Goal: Find specific page/section: Find specific page/section

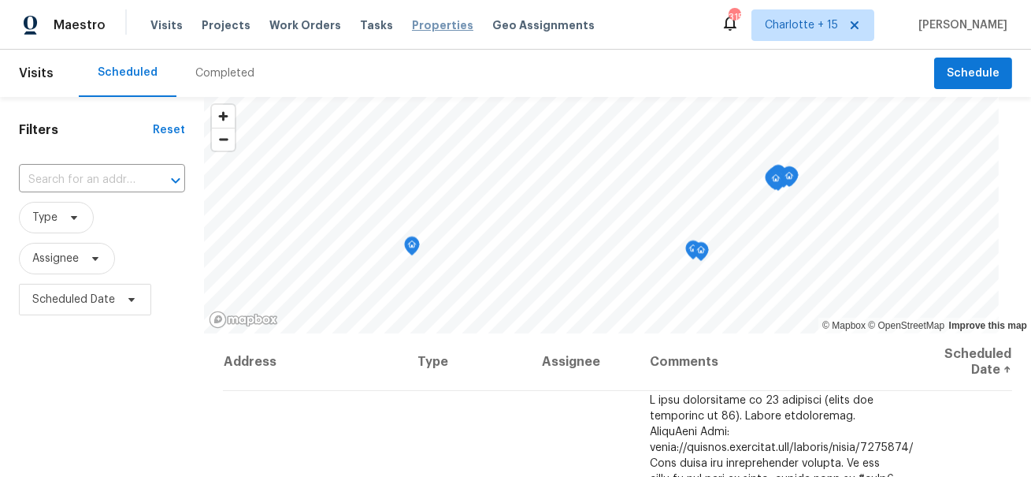
click at [412, 30] on span "Properties" at bounding box center [442, 25] width 61 height 16
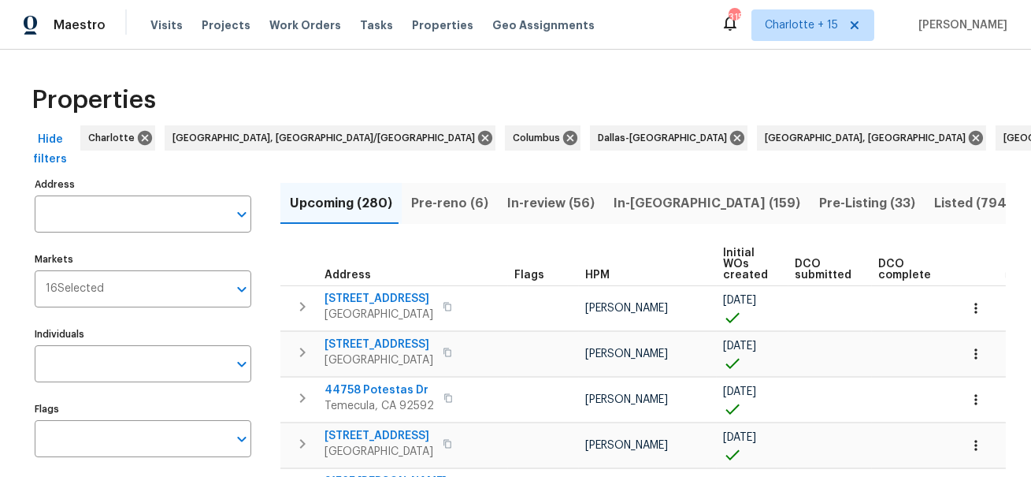
click at [90, 218] on input "Address" at bounding box center [131, 213] width 193 height 37
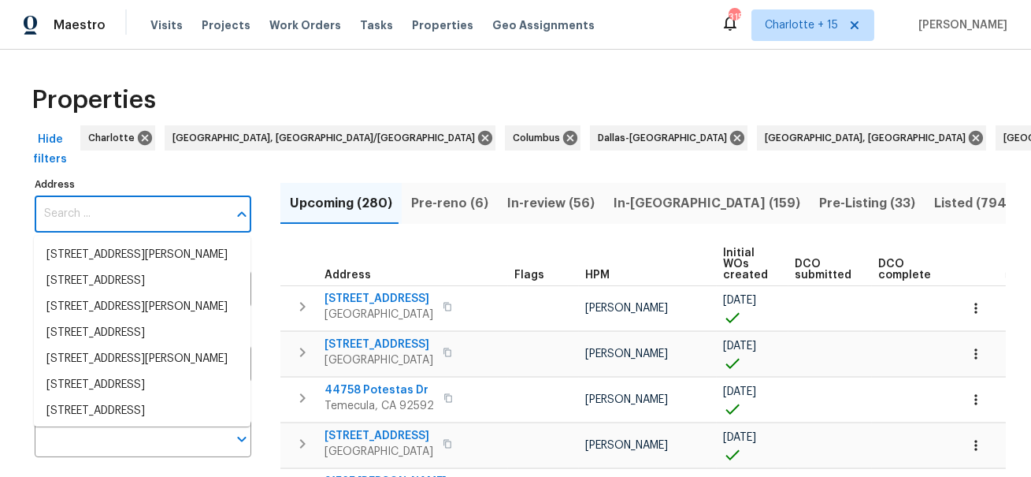
paste input "16121 Filbert St"
type input "16121 Filbert St"
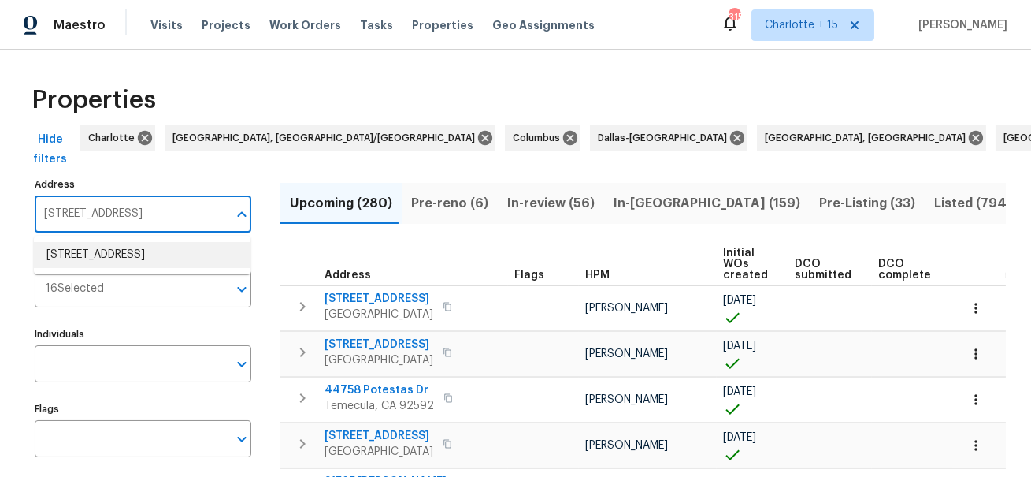
click at [95, 252] on li "16121 Filbert St Rancho Cascades CA 91342" at bounding box center [142, 255] width 217 height 26
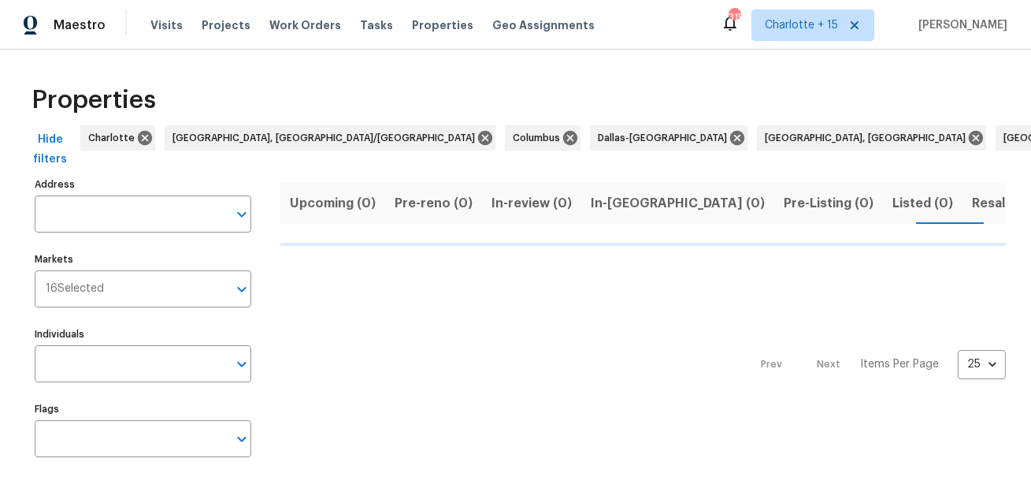
type input "16121 Filbert St Rancho Cascades CA 91342"
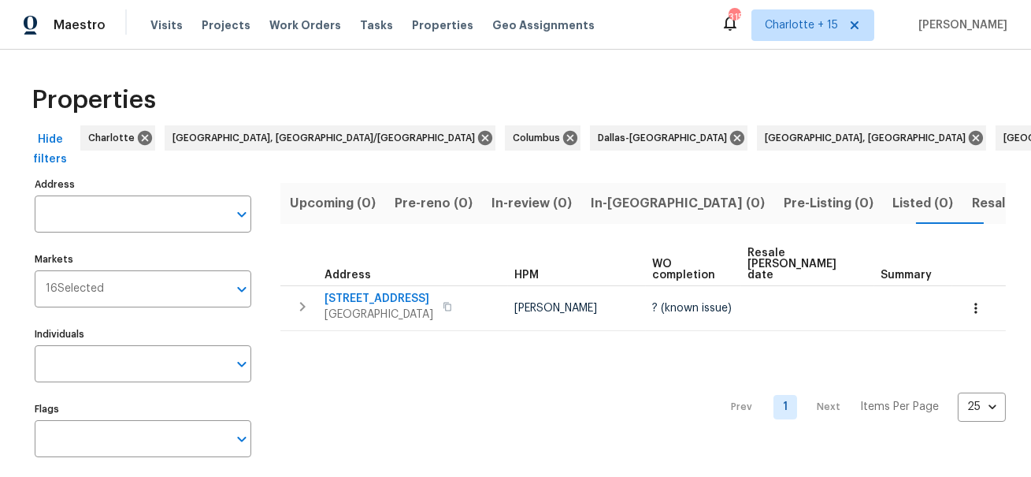
type input "16121 Filbert St Rancho Cascades CA 91342"
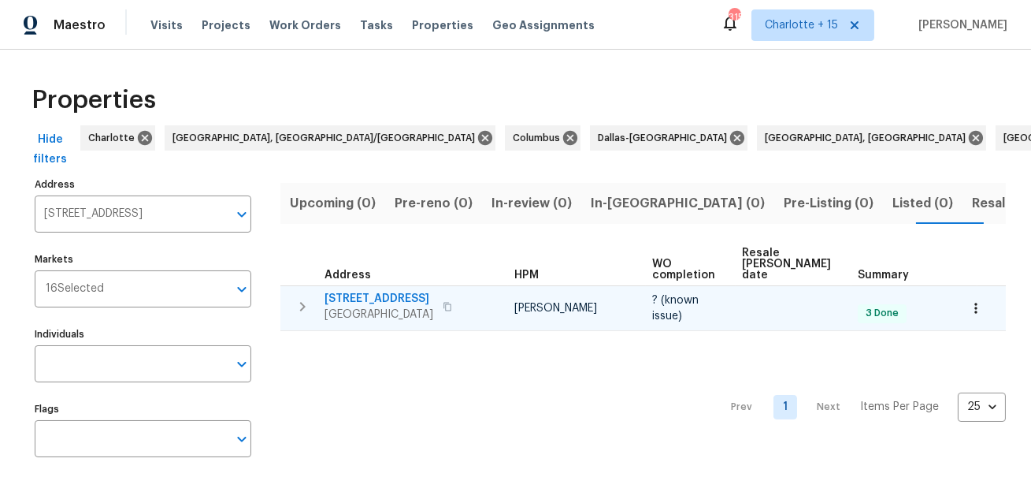
click at [381, 291] on span "16121 Filbert St" at bounding box center [379, 299] width 109 height 16
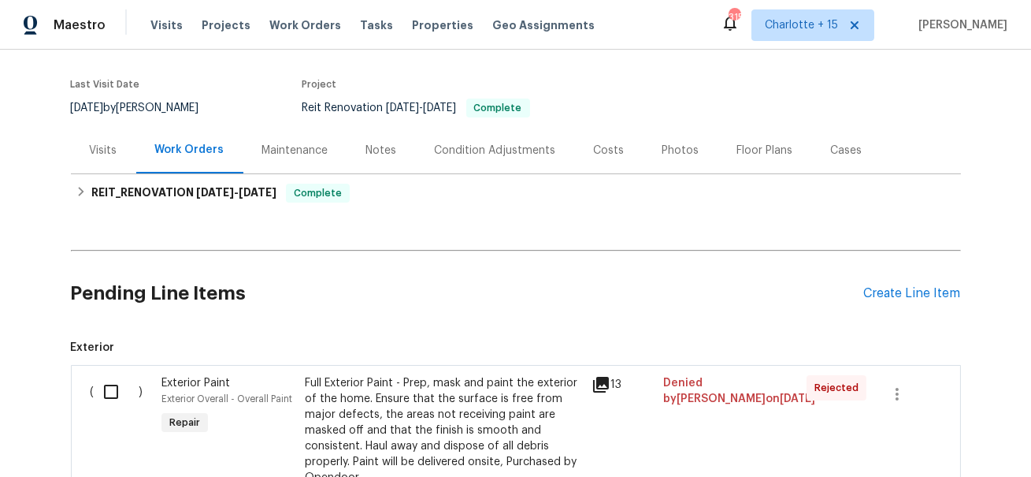
scroll to position [108, 0]
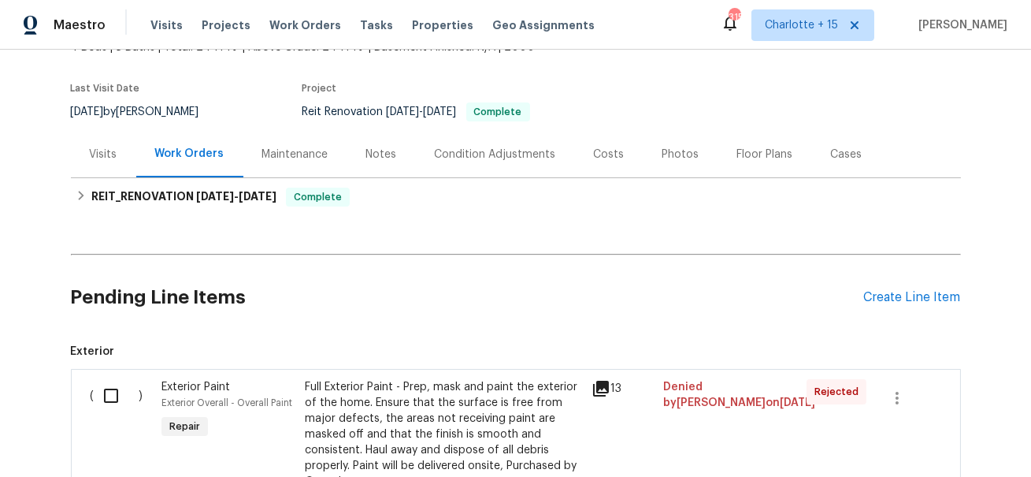
click at [91, 151] on div "Visits" at bounding box center [104, 155] width 28 height 16
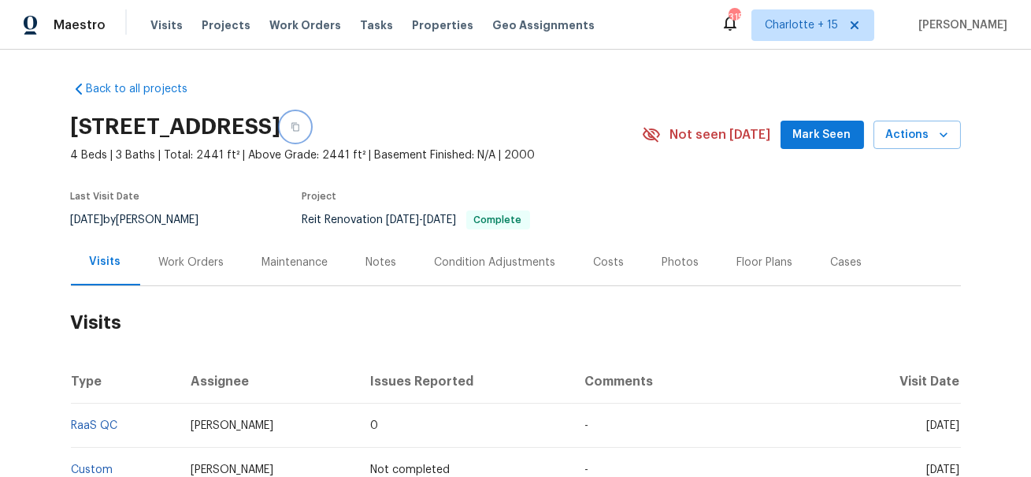
click at [300, 124] on icon "button" at bounding box center [295, 126] width 9 height 9
click at [422, 22] on span "Properties" at bounding box center [442, 25] width 61 height 16
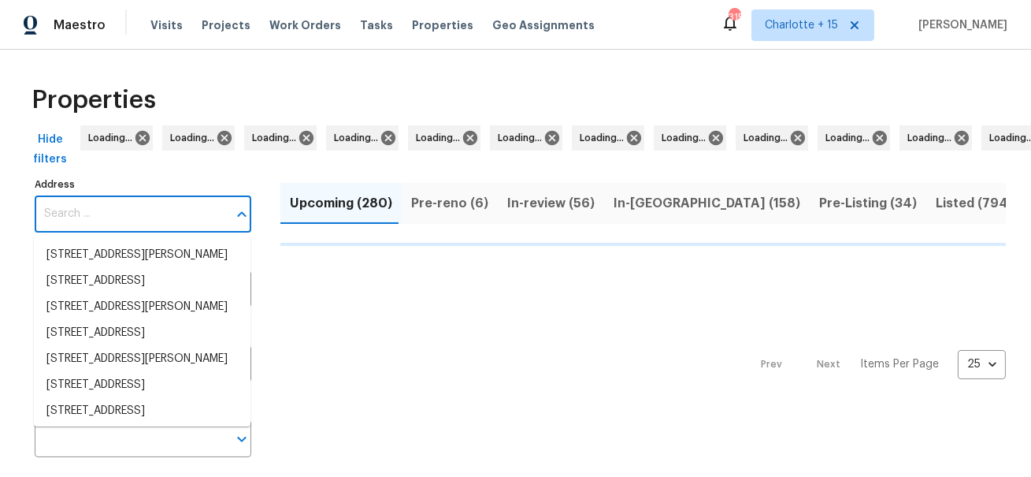
click at [54, 213] on input "Address" at bounding box center [131, 213] width 193 height 37
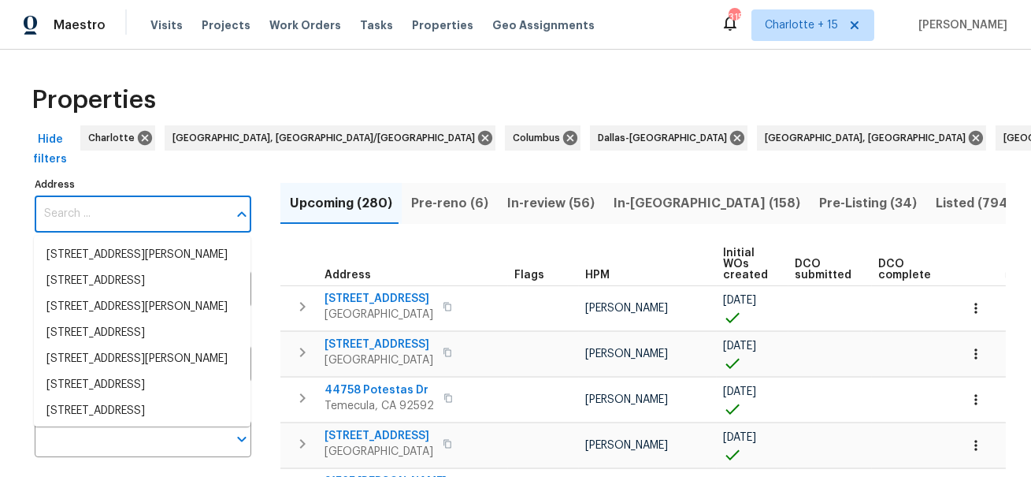
click at [54, 212] on input "Address" at bounding box center [131, 213] width 193 height 37
paste input "2243 Avenida Del Diablo"
type input "2243 Avenida Del Diablo"
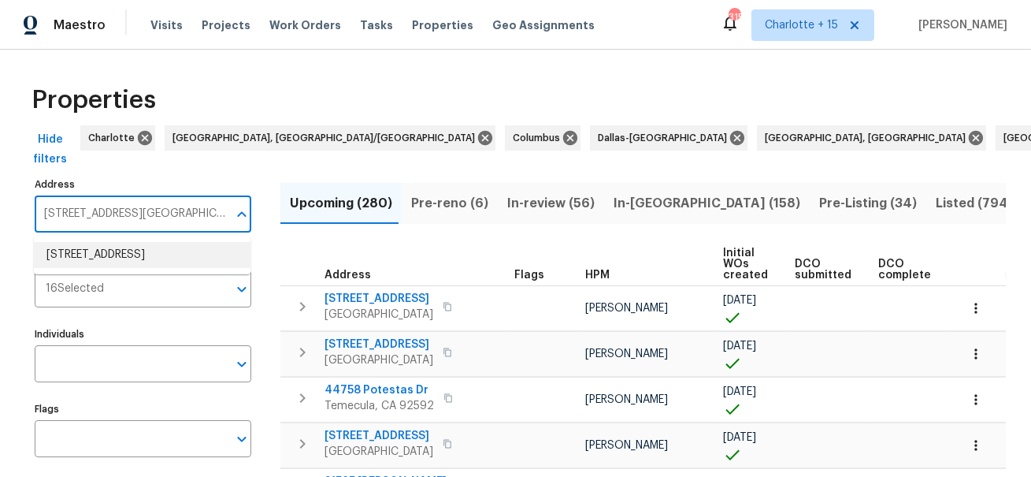
click at [67, 251] on li "2243 Avenida Del Diablo Escondido CA 92029" at bounding box center [142, 255] width 217 height 26
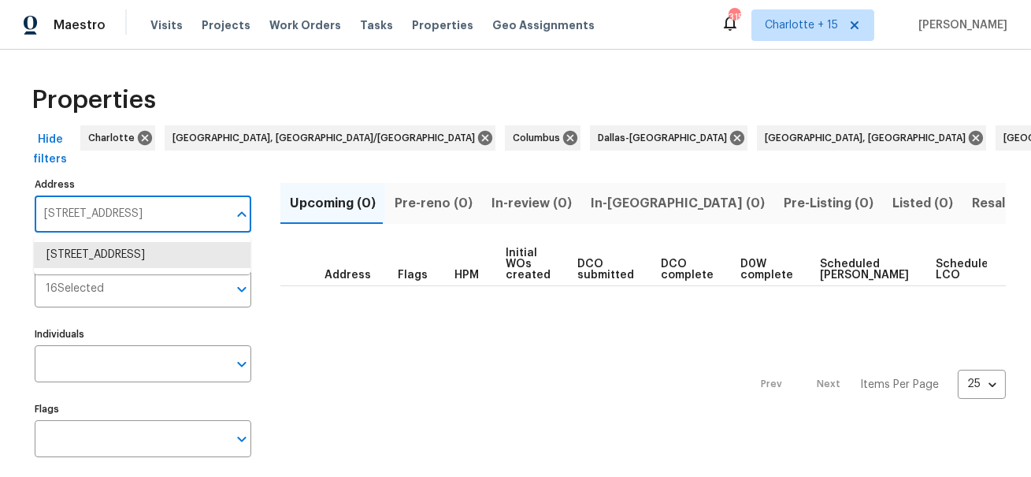
click at [162, 212] on input "2243 Avenida Del Diablo Escondido CA 92029" at bounding box center [131, 213] width 193 height 37
click at [172, 265] on li "2243 Avenida Del Diablo Escondido CA 92029" at bounding box center [142, 255] width 217 height 26
click at [158, 287] on input "Markets" at bounding box center [166, 288] width 124 height 37
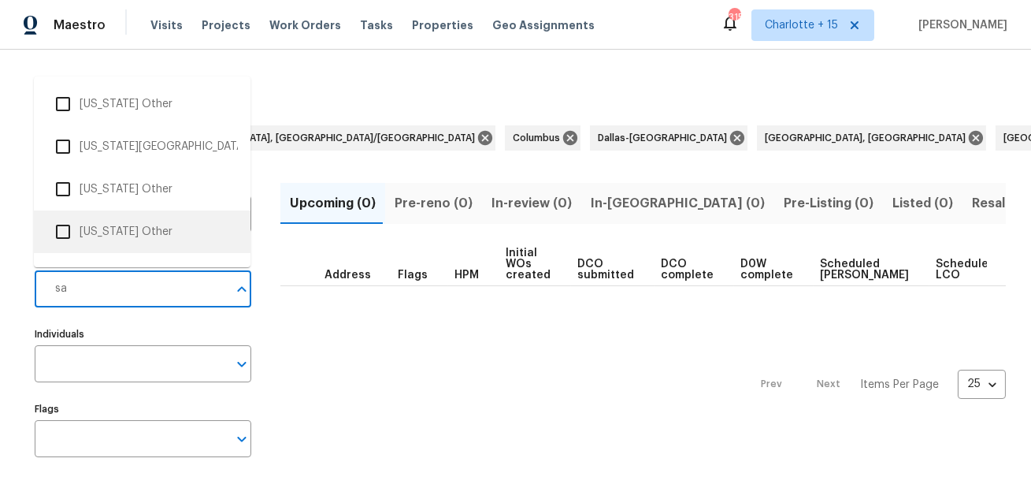
type input "san"
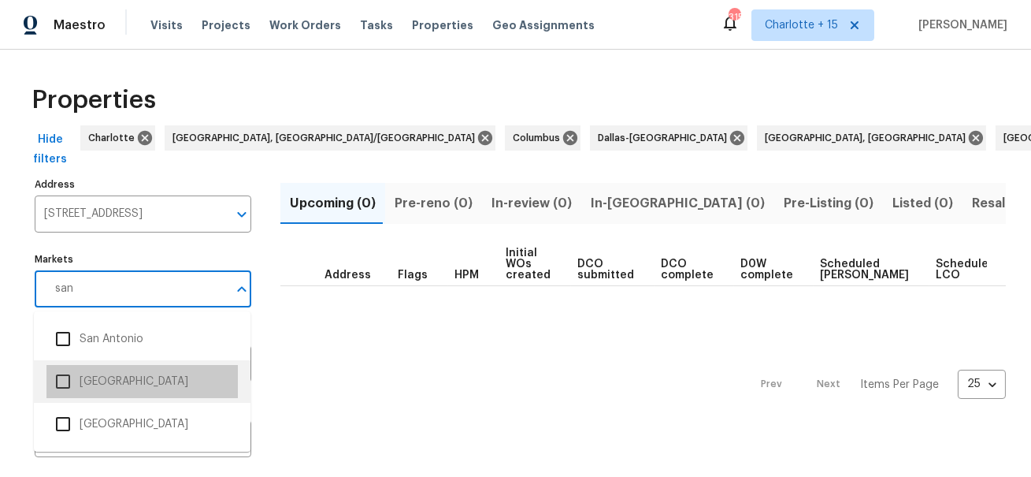
click at [92, 375] on li "San Diego" at bounding box center [141, 381] width 191 height 33
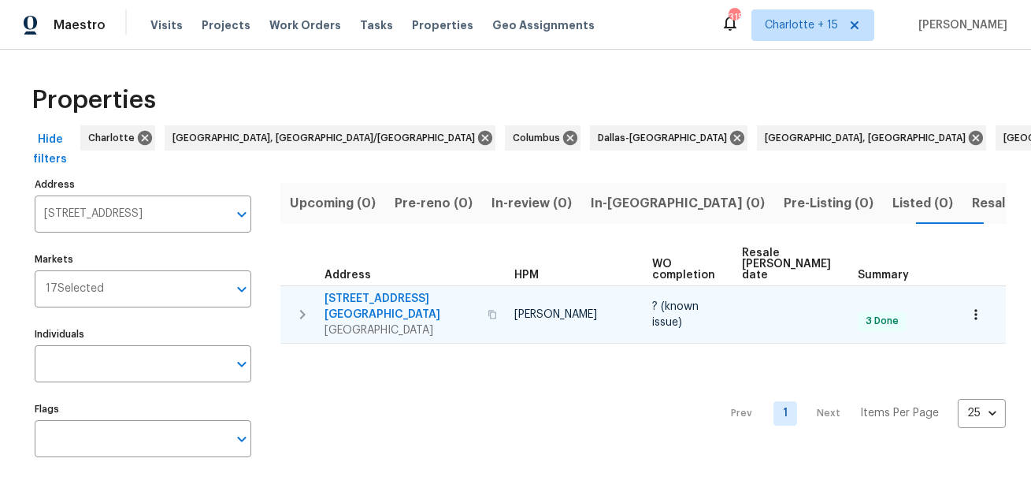
click at [360, 291] on span "2243 Avenida Del Diablo" at bounding box center [402, 307] width 154 height 32
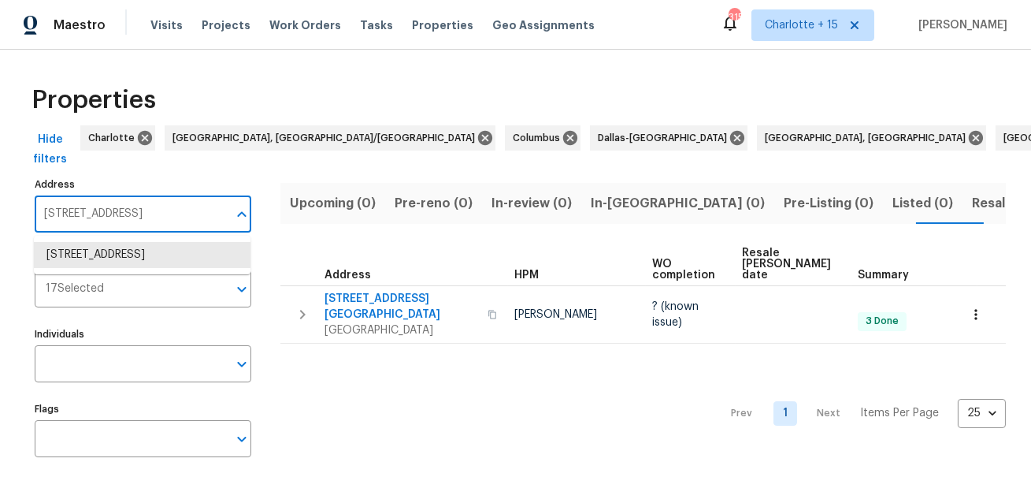
click at [113, 218] on input "2243 Avenida Del Diablo Escondido CA 92029" at bounding box center [131, 213] width 193 height 37
paste input "1950 Rue Michelle"
type input "1950 Rue Michelle"
click at [117, 257] on li "1950 Rue Michelle Chula Vista CA 91913" at bounding box center [142, 255] width 217 height 26
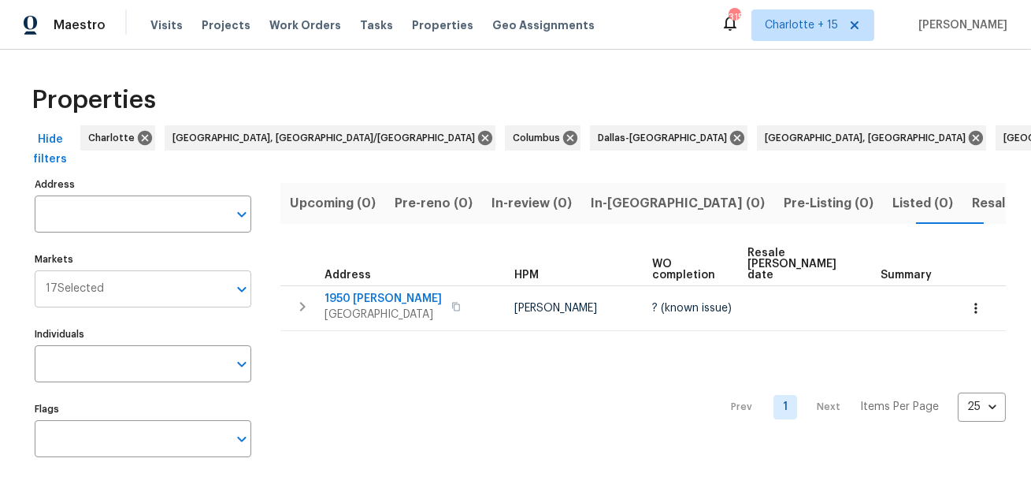
type input "1950 Rue Michelle Chula Vista CA 91913"
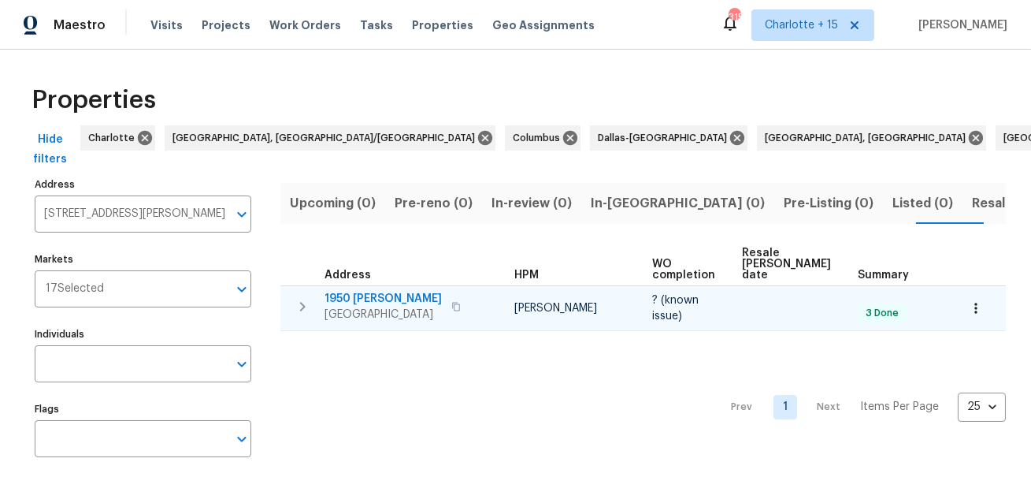
click at [376, 291] on span "1950 Rue Michelle" at bounding box center [383, 299] width 117 height 16
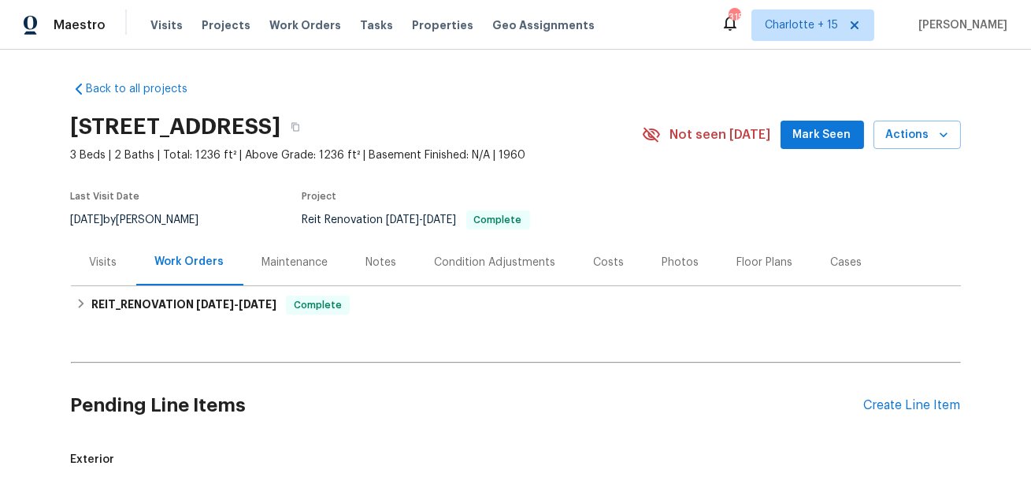
click at [101, 257] on div "Visits" at bounding box center [104, 263] width 28 height 16
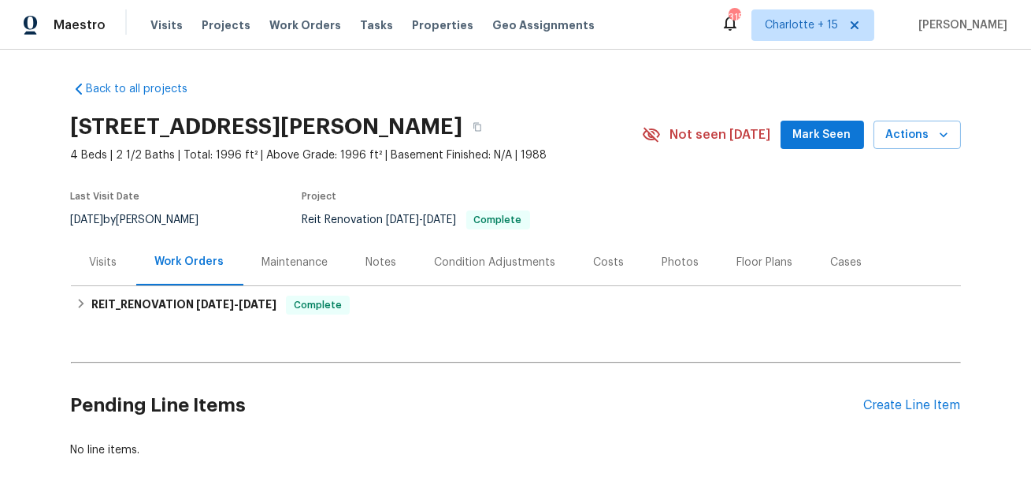
click at [106, 255] on div "Visits" at bounding box center [104, 263] width 28 height 16
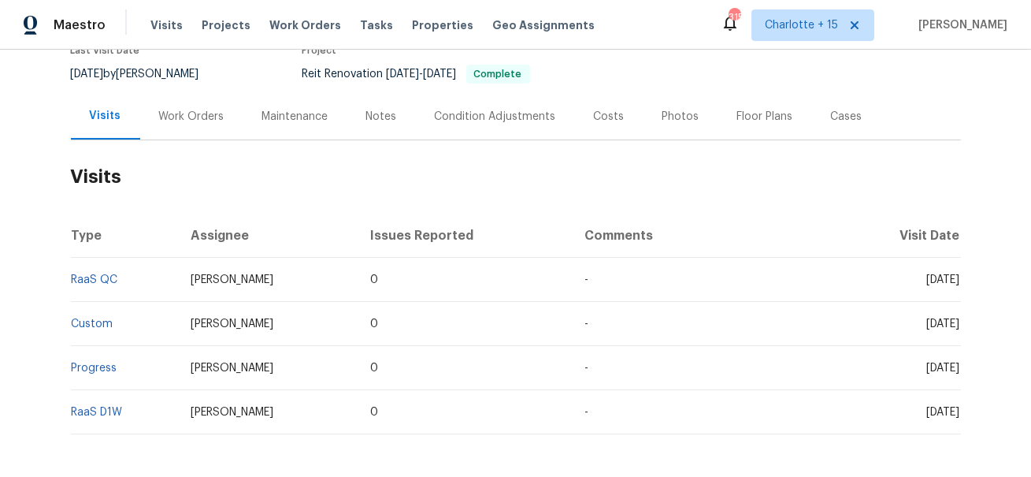
scroll to position [147, 0]
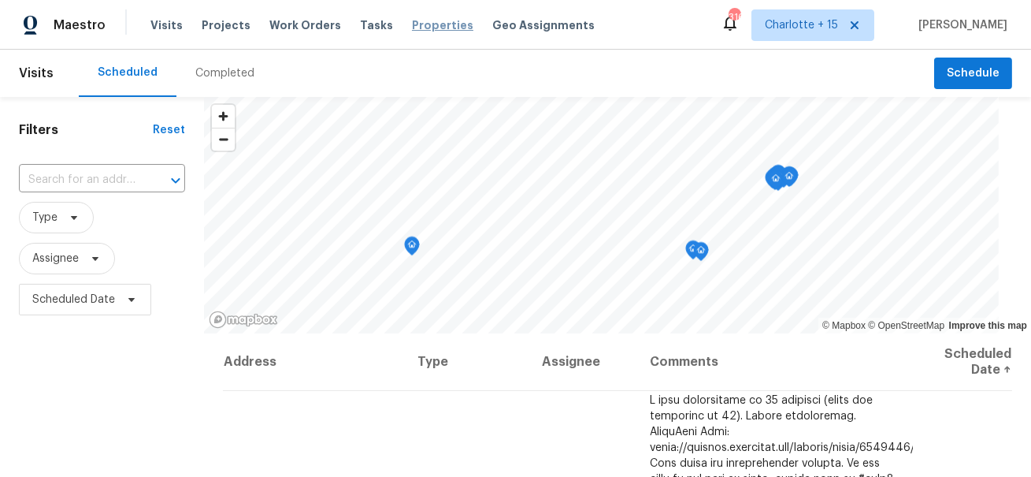
click at [412, 22] on span "Properties" at bounding box center [442, 25] width 61 height 16
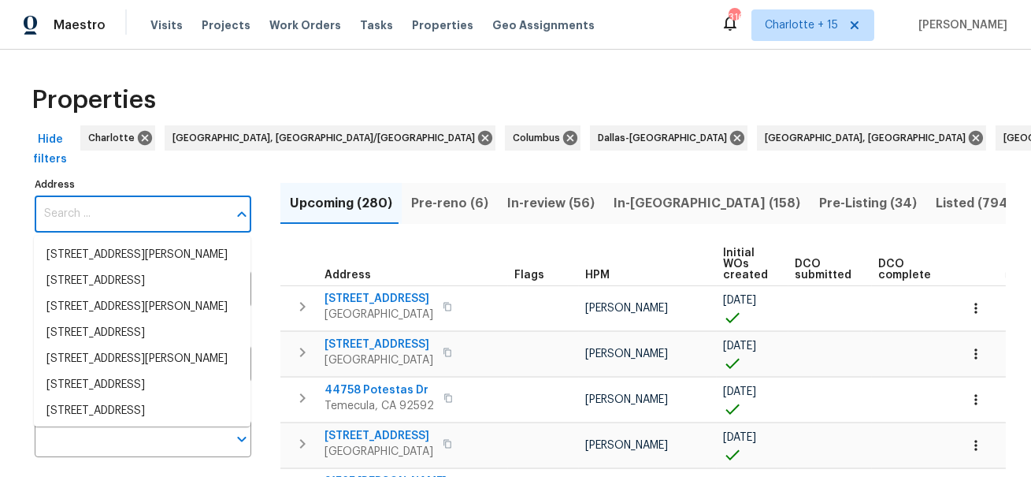
click at [95, 221] on input "Address" at bounding box center [131, 213] width 193 height 37
paste input "1950 Rue Michelle"
type input "1950 Rue Michelle"
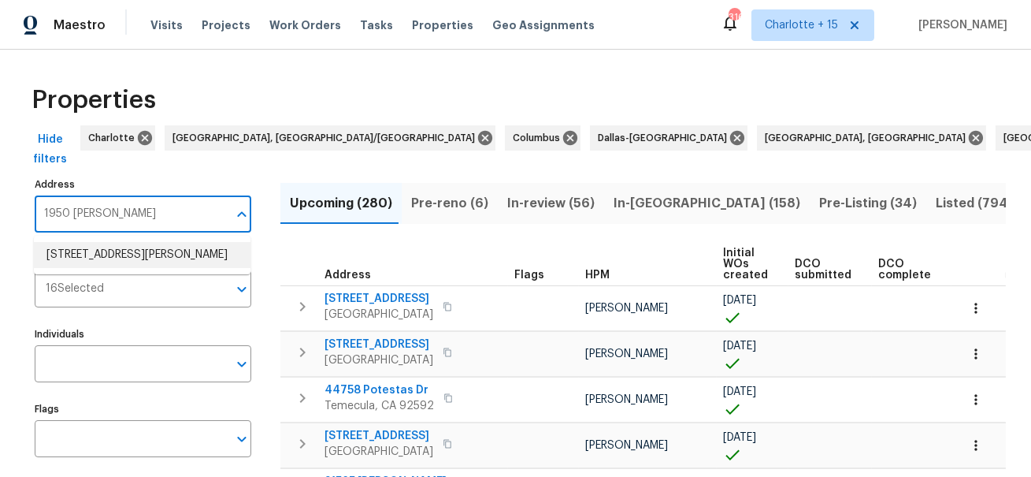
click at [93, 254] on li "1950 Rue Michelle Chula Vista CA 91913" at bounding box center [142, 255] width 217 height 26
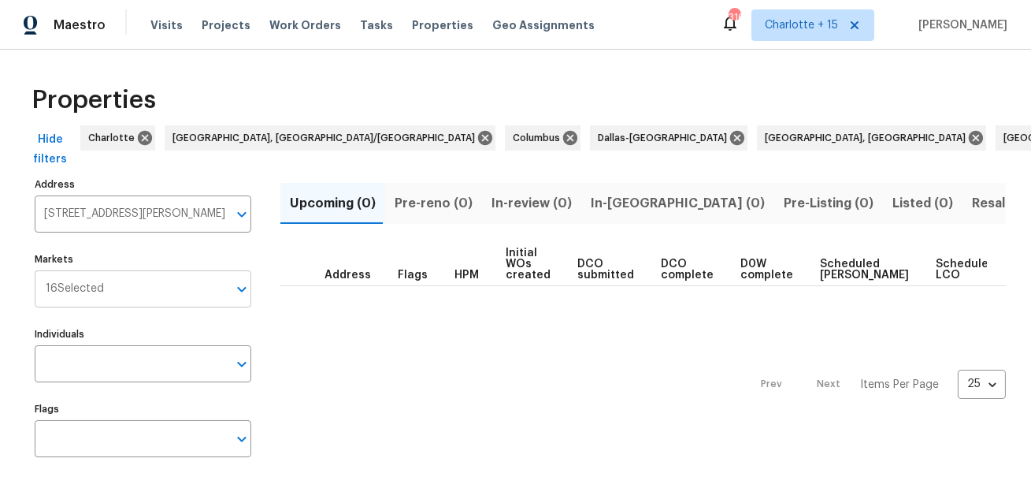
click at [210, 291] on input "Markets" at bounding box center [166, 288] width 124 height 37
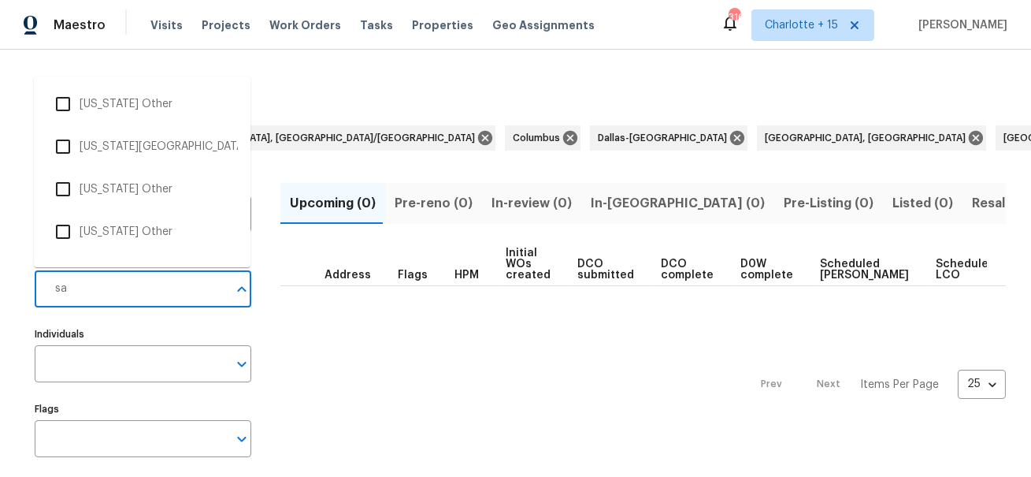
type input "san"
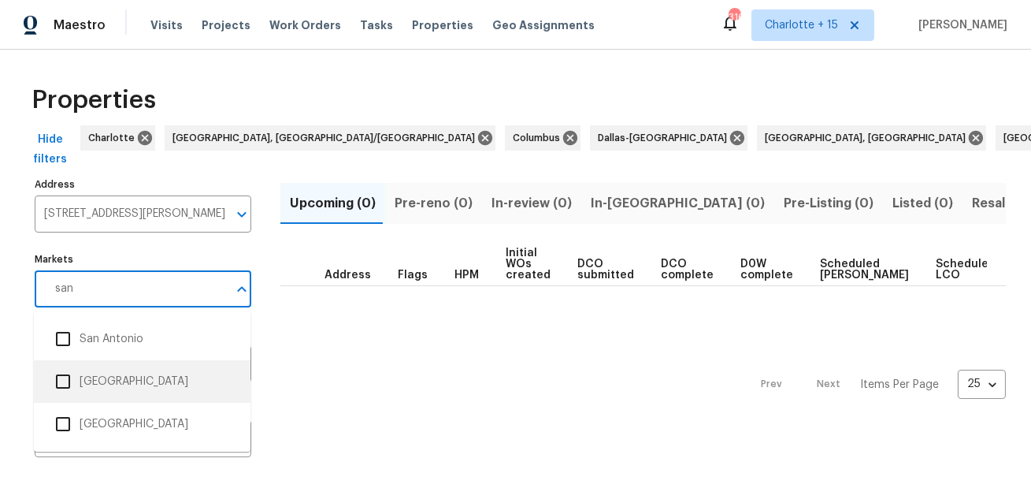
click at [179, 388] on li "San Diego" at bounding box center [141, 381] width 191 height 33
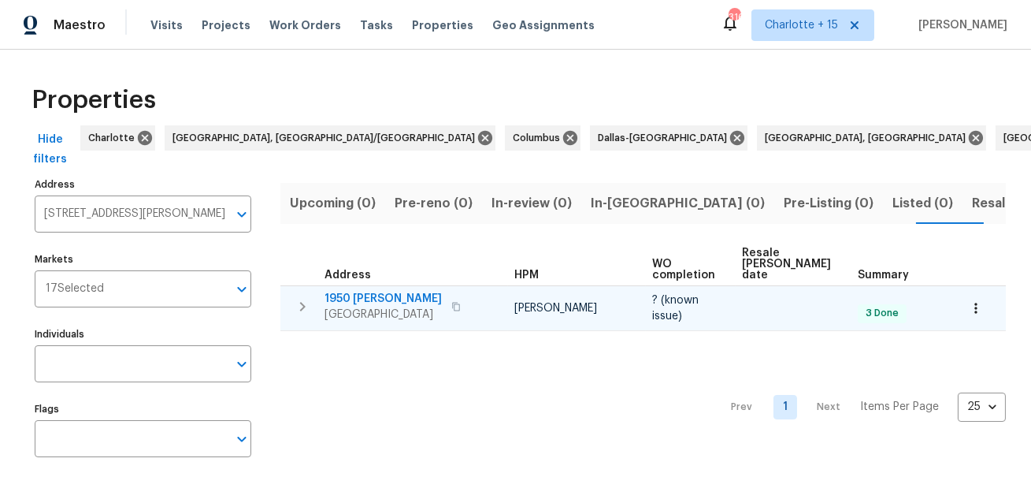
click at [376, 291] on span "1950 Rue Michelle" at bounding box center [383, 299] width 117 height 16
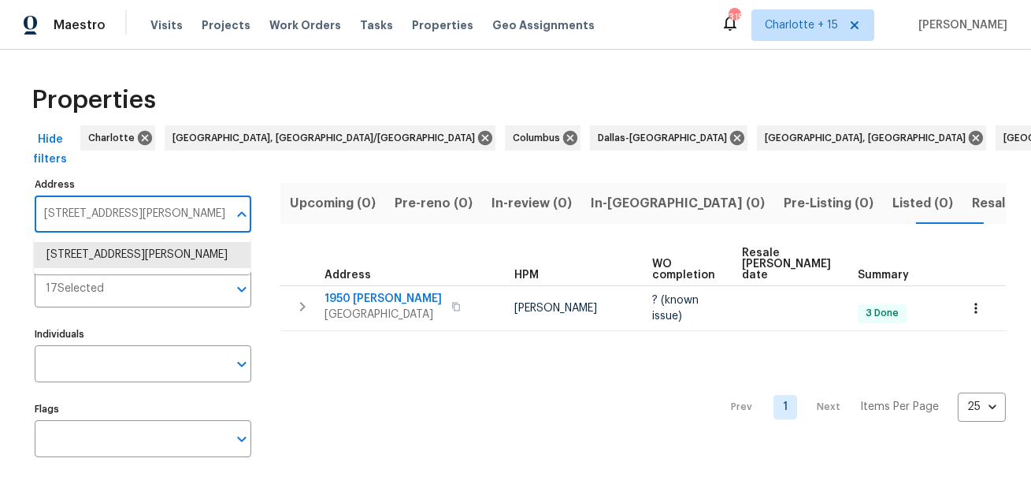
click at [177, 221] on input "1950 Rue Michelle Chula Vista CA 91913" at bounding box center [131, 213] width 193 height 37
paste input "2256 W 28th St"
type input "2256 W 28th St"
click at [170, 262] on li "2256 W 28th St Los Angeles CA 90018" at bounding box center [142, 255] width 217 height 26
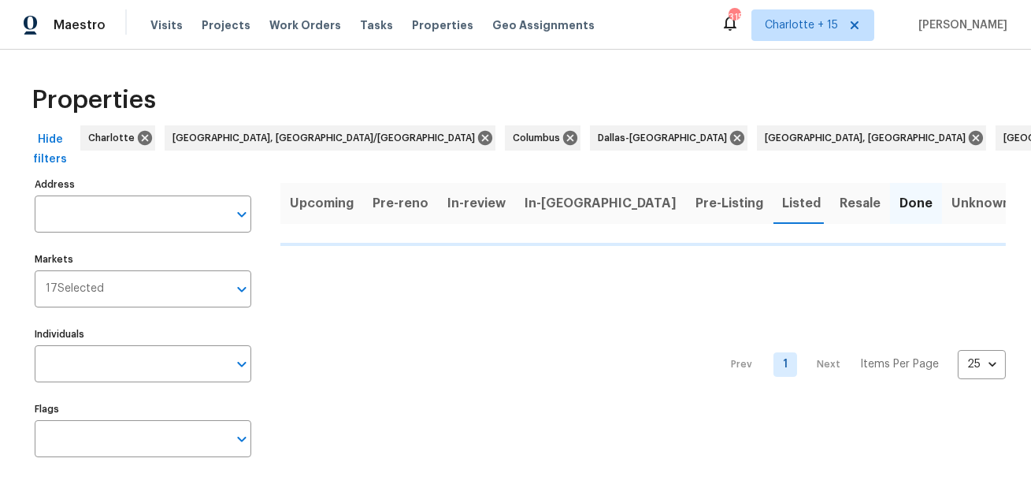
type input "2256 W 28th St Los Angeles CA 90018"
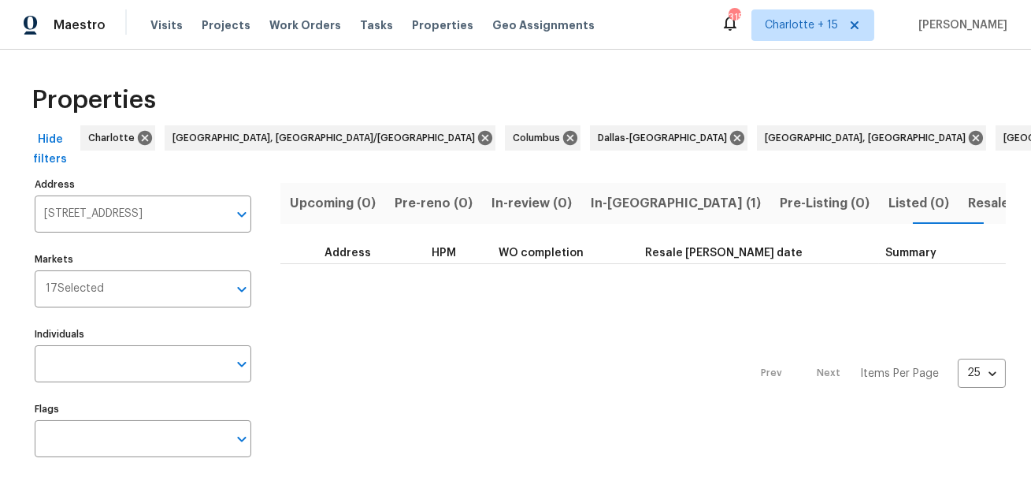
click at [623, 208] on span "In-reno (1)" at bounding box center [676, 203] width 170 height 22
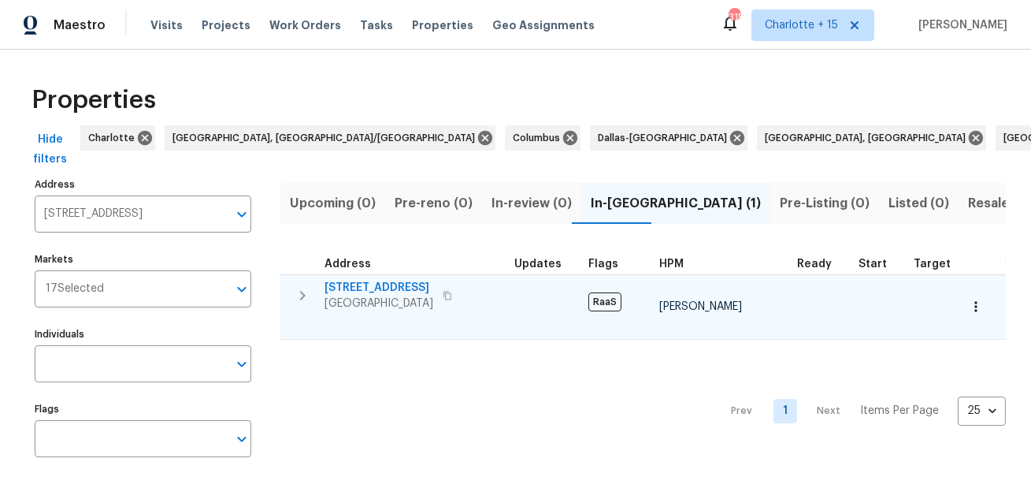
click at [374, 284] on span "2256 W 28th St" at bounding box center [379, 288] width 109 height 16
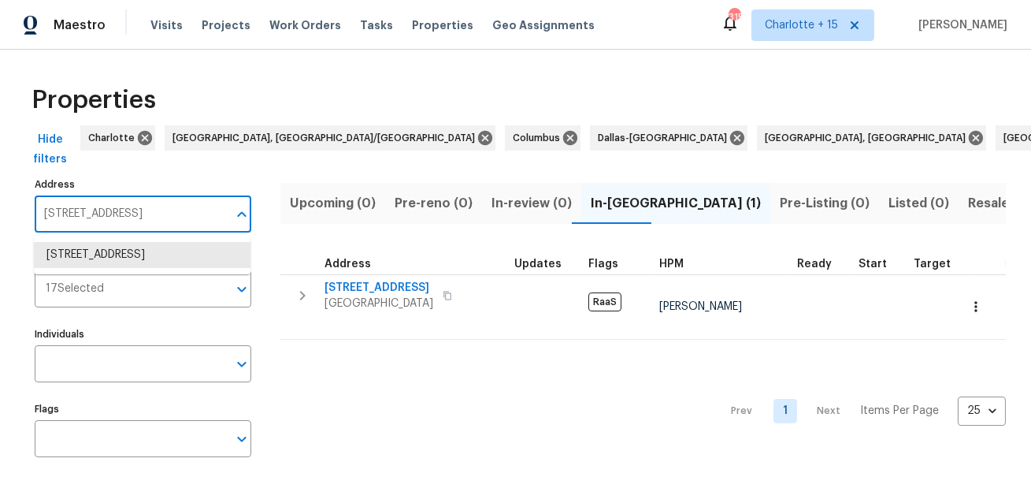
click at [91, 217] on input "2256 W 28th St Los Angeles CA 90018" at bounding box center [131, 213] width 193 height 37
paste input "511 Peaceful Valley Dr"
type input "2511 Peaceful Valley Dr"
click at [91, 263] on li "2511 Peaceful Valley Dr Spring TX 77373" at bounding box center [142, 255] width 217 height 26
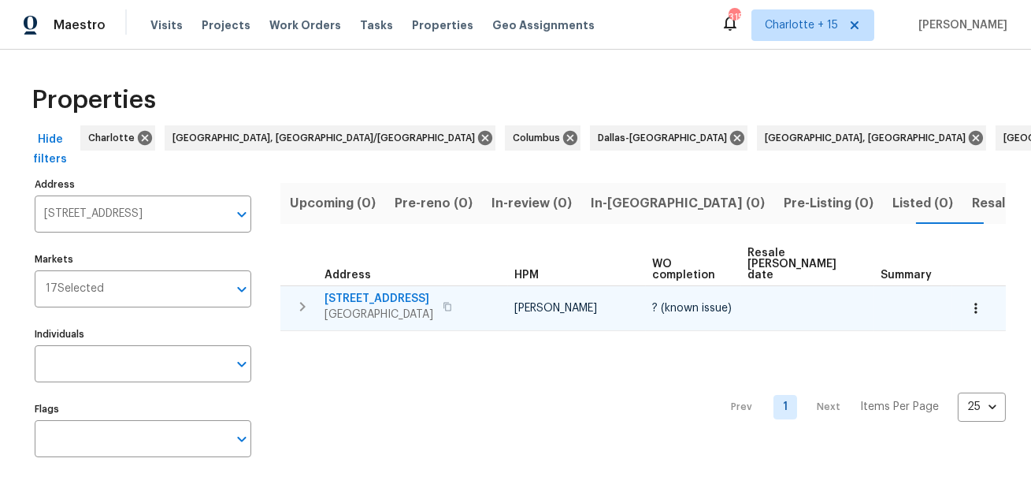
click at [351, 286] on td "2511 Peaceful Valley Dr Spring, TX 77373" at bounding box center [395, 306] width 228 height 41
click at [348, 292] on span "2511 Peaceful Valley Dr" at bounding box center [379, 299] width 109 height 16
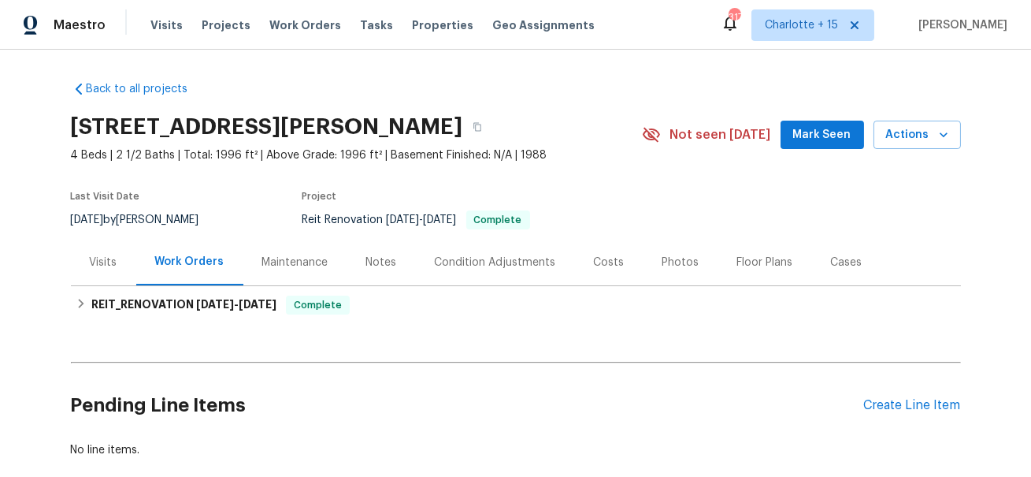
click at [103, 265] on div "Visits" at bounding box center [104, 263] width 28 height 16
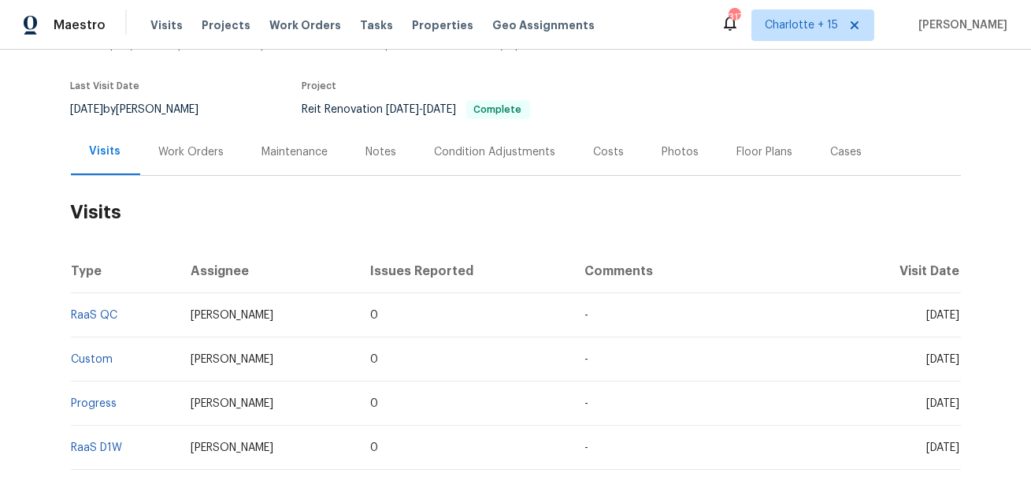
scroll to position [113, 0]
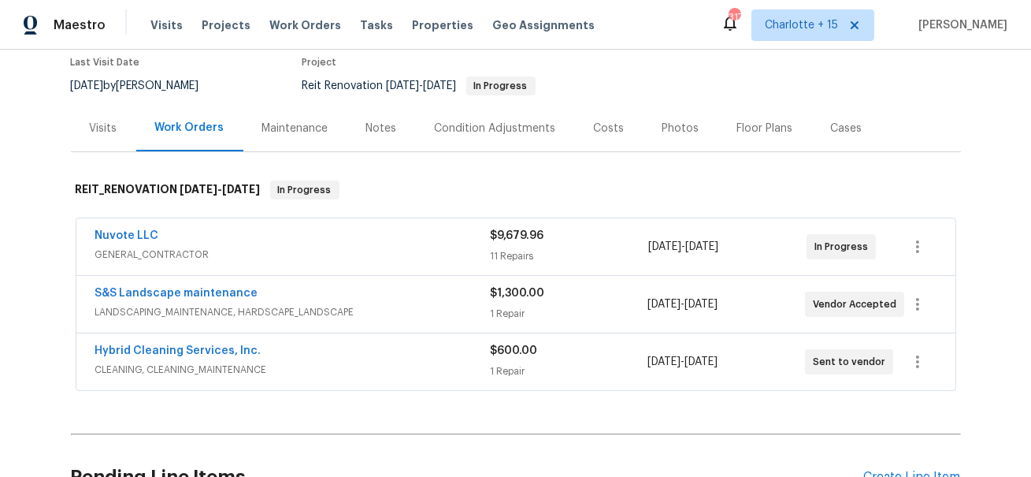
scroll to position [132, 0]
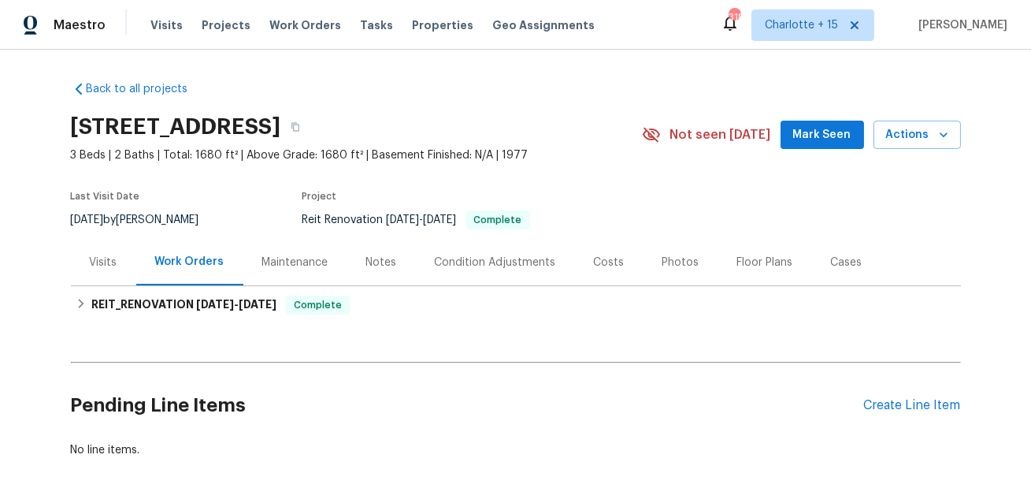
click at [594, 262] on div "Costs" at bounding box center [609, 263] width 31 height 16
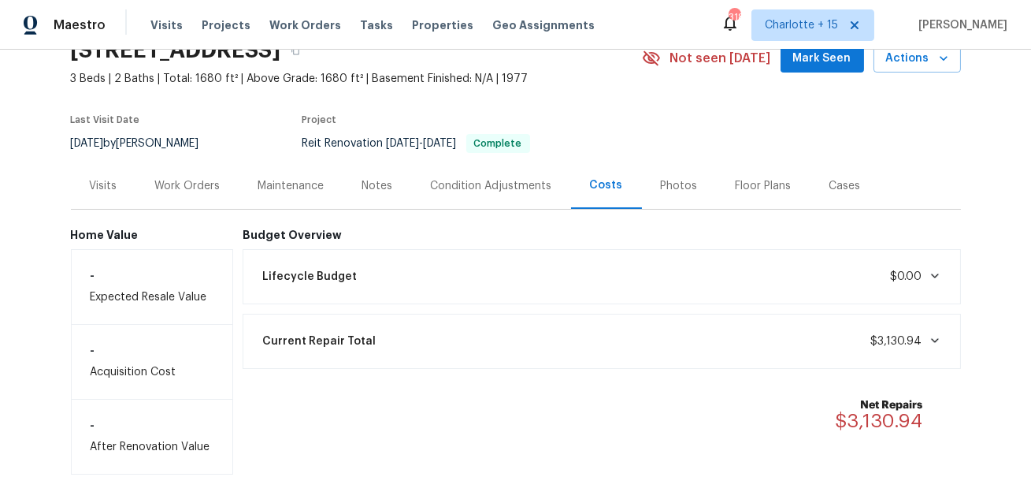
scroll to position [167, 0]
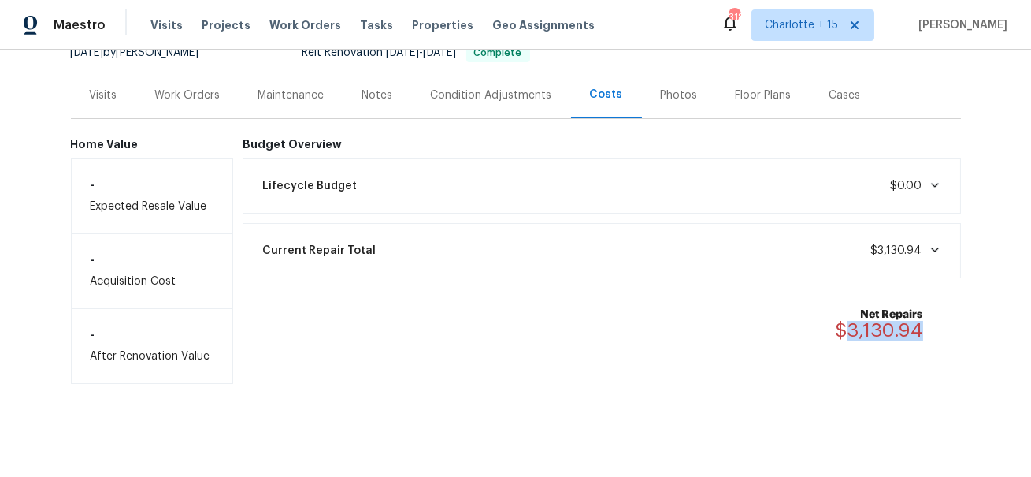
drag, startPoint x: 927, startPoint y: 327, endPoint x: 849, endPoint y: 322, distance: 78.2
click at [849, 322] on div "Net Repairs $3,130.94" at bounding box center [889, 324] width 106 height 35
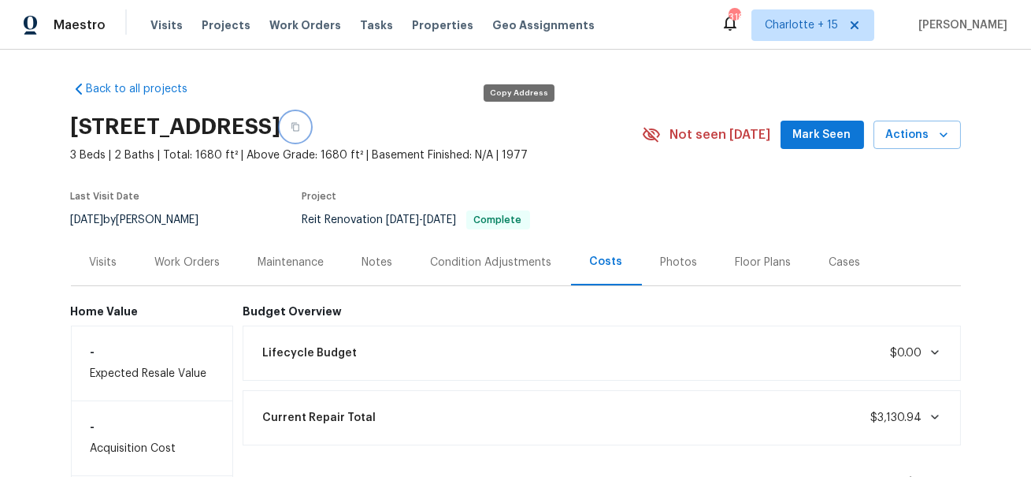
click at [300, 128] on icon "button" at bounding box center [295, 126] width 9 height 9
